Goal: Task Accomplishment & Management: Manage account settings

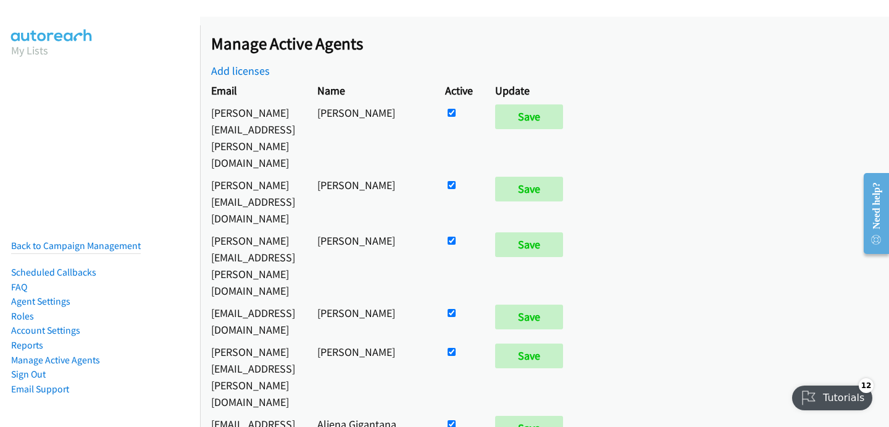
scroll to position [5684, 0]
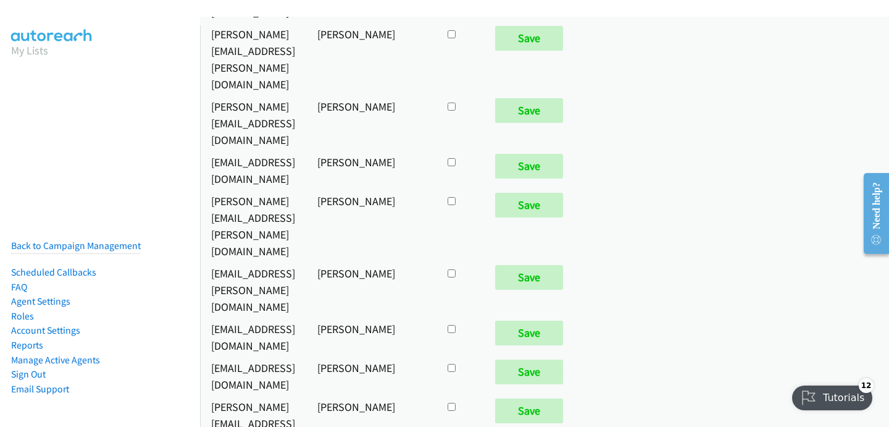
checkbox input "true"
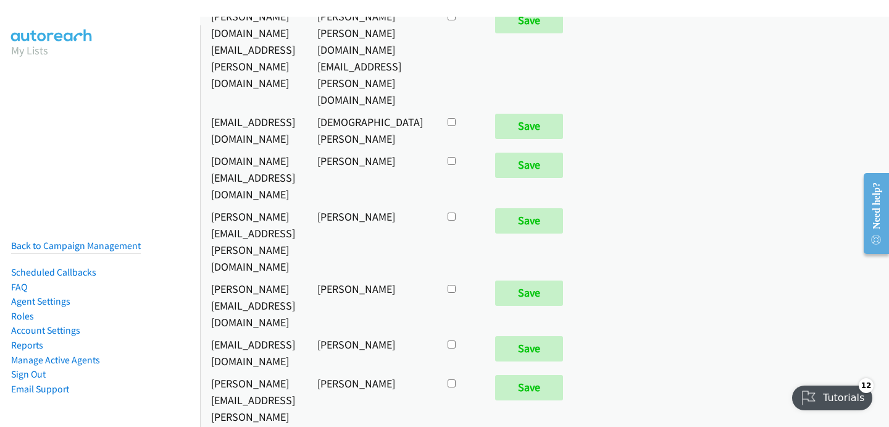
scroll to position [909, 0]
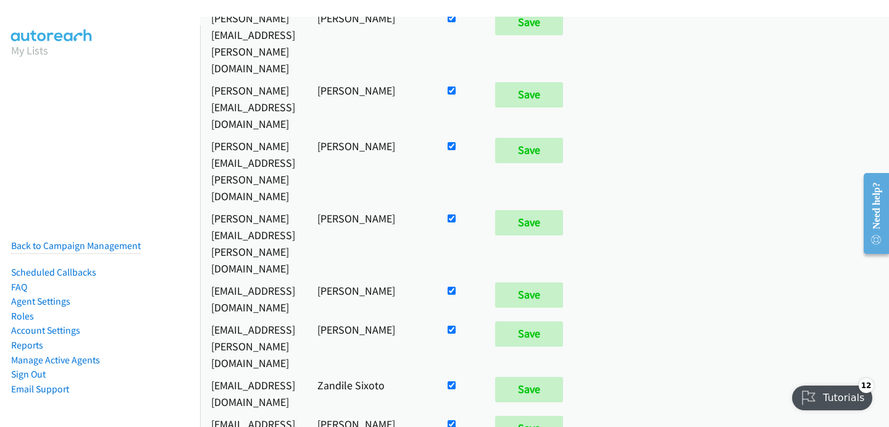
checkbox input "false"
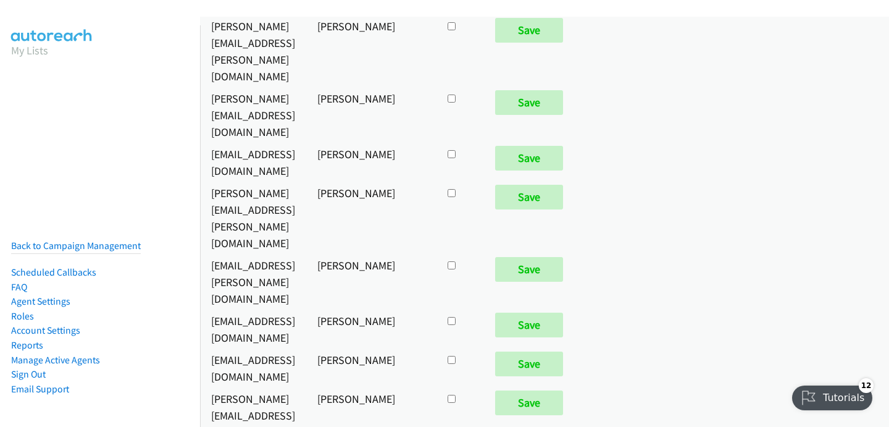
checkbox input "true"
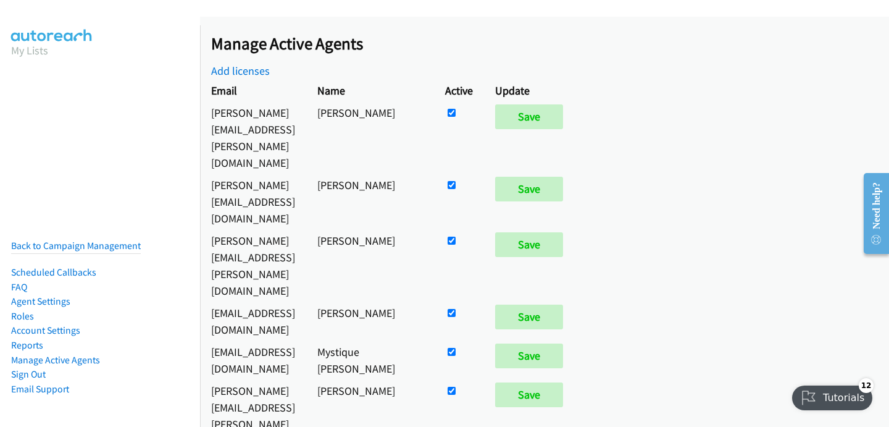
scroll to position [6353, 0]
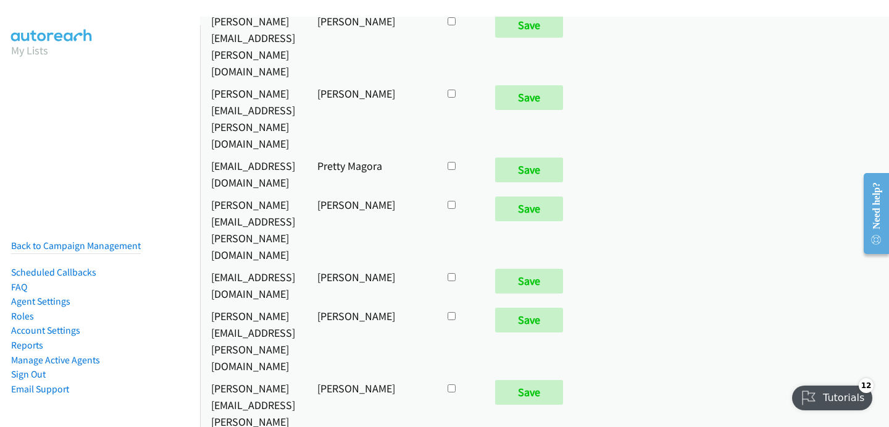
checkbox input "true"
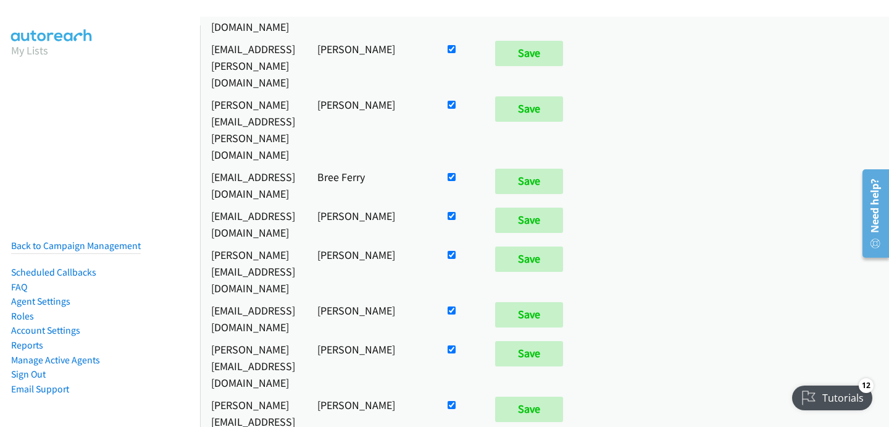
scroll to position [1004, 0]
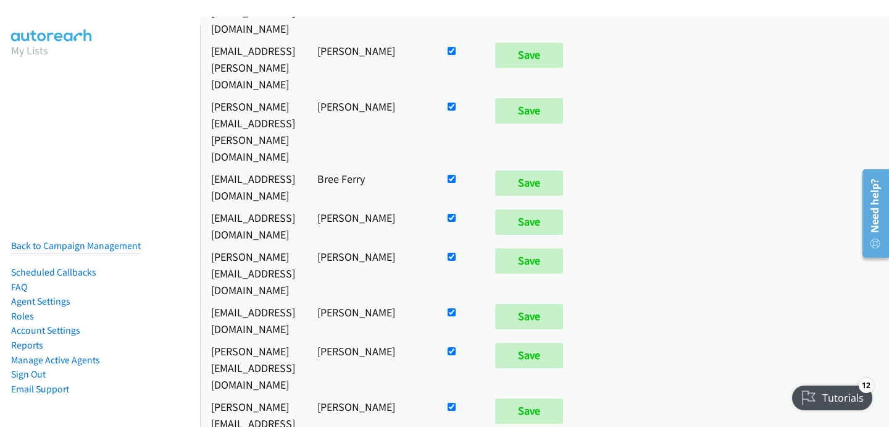
checkbox input "false"
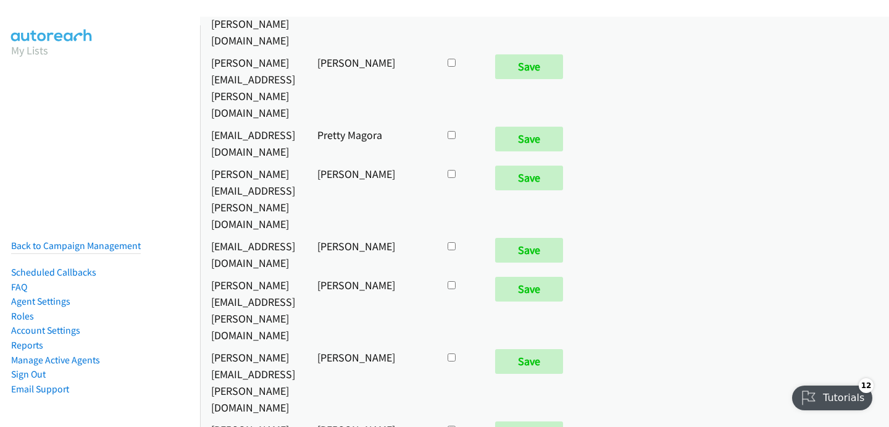
scroll to position [6384, 0]
checkbox input "true"
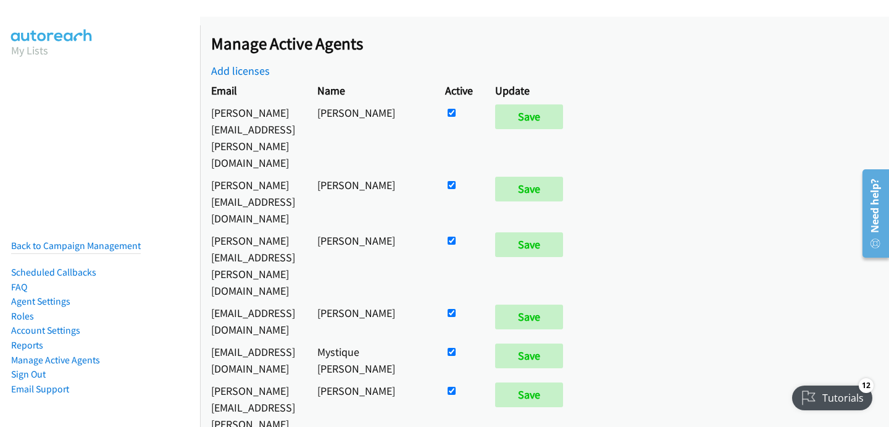
scroll to position [872, 0]
